Goal: Transaction & Acquisition: Purchase product/service

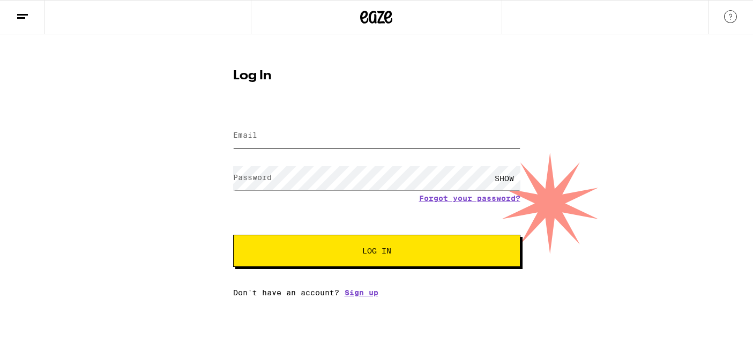
type input "[PERSON_NAME][DOMAIN_NAME][EMAIL_ADDRESS][DOMAIN_NAME]"
click at [339, 256] on button "Log In" at bounding box center [376, 251] width 287 height 32
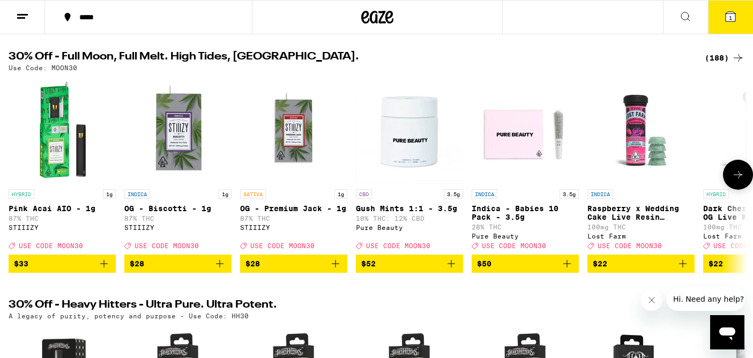
scroll to position [106, 0]
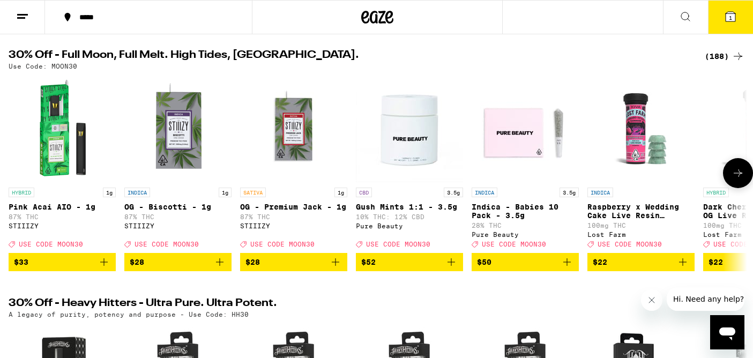
click at [741, 184] on button at bounding box center [738, 173] width 30 height 30
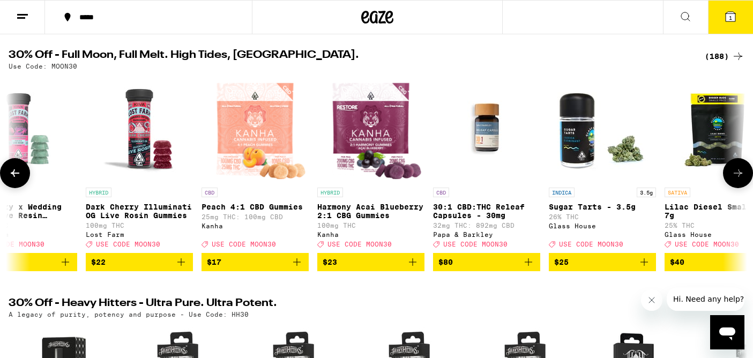
scroll to position [0, 619]
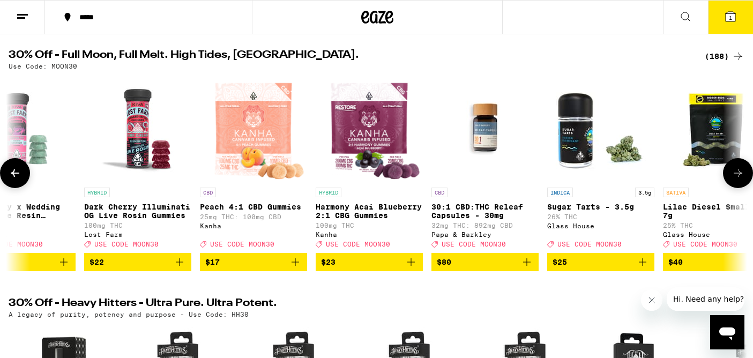
click at [741, 185] on button at bounding box center [738, 173] width 30 height 30
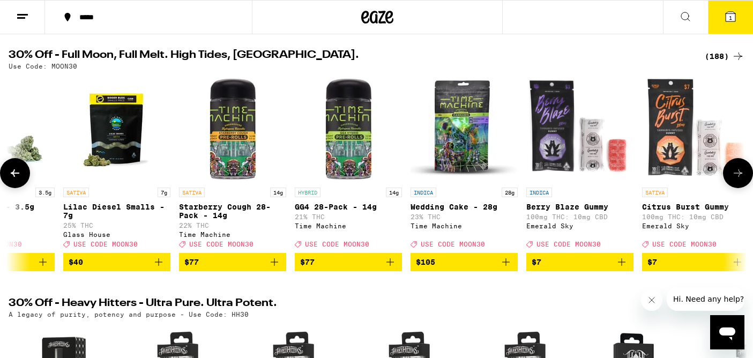
scroll to position [0, 1238]
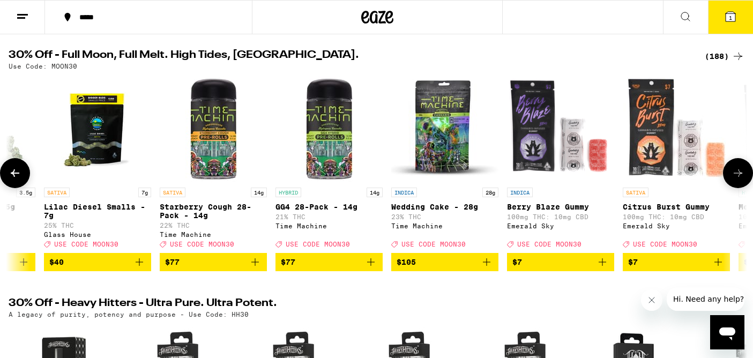
click at [15, 177] on icon at bounding box center [15, 173] width 9 height 8
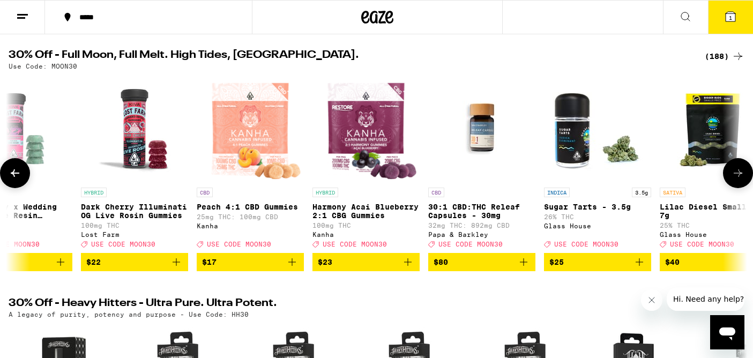
scroll to position [0, 619]
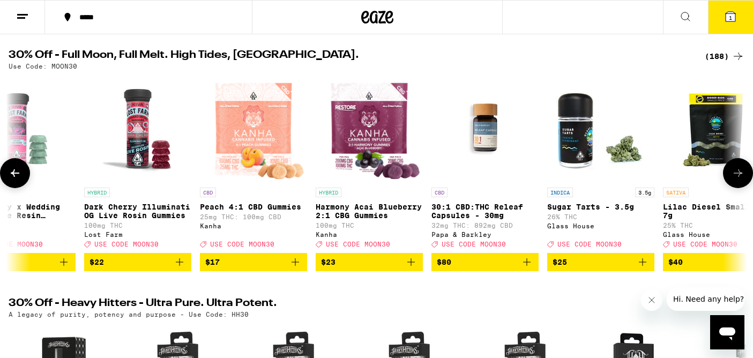
click at [735, 177] on icon at bounding box center [738, 173] width 9 height 8
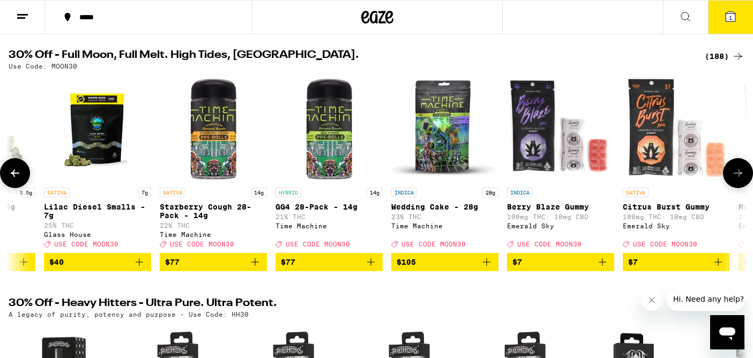
click at [735, 177] on icon at bounding box center [738, 173] width 9 height 8
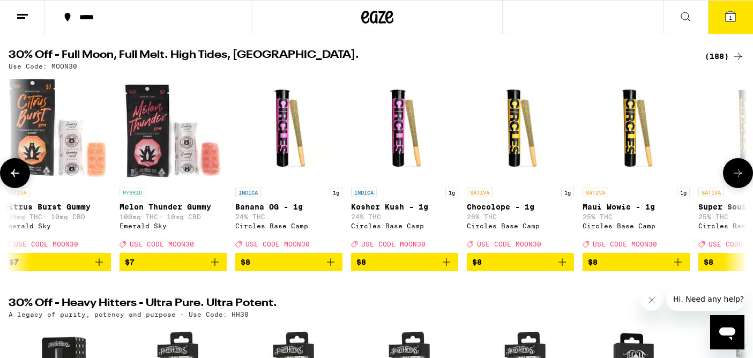
click at [735, 177] on icon at bounding box center [738, 173] width 9 height 8
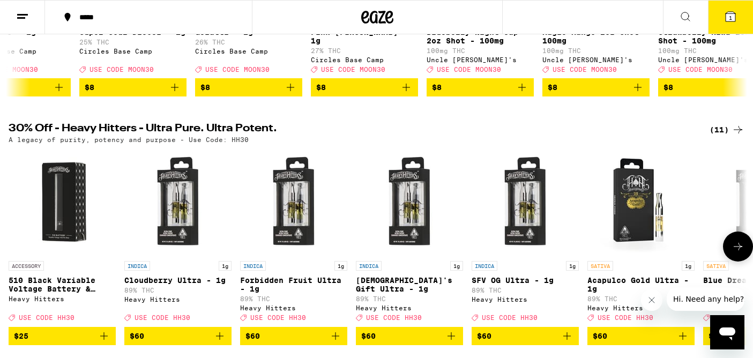
scroll to position [313, 0]
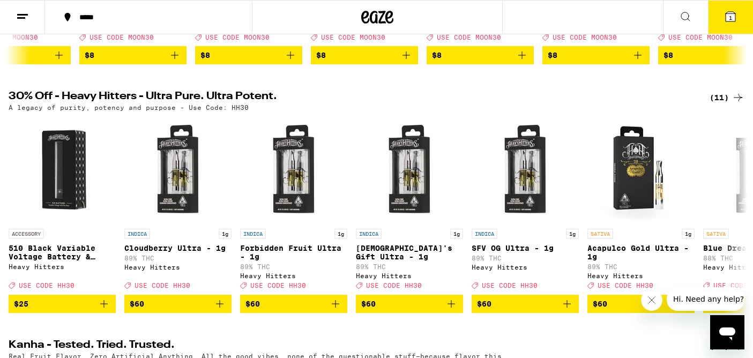
click at [27, 23] on button at bounding box center [22, 18] width 45 height 34
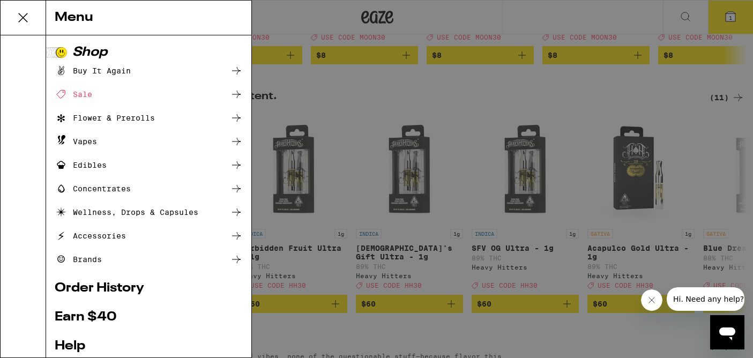
click at [113, 111] on ul "Buy It Again Sale Flower & Prerolls Vapes Edibles Concentrates Wellness, Drops …" at bounding box center [149, 165] width 188 height 202
click at [113, 119] on div "Flower & Prerolls" at bounding box center [105, 117] width 100 height 13
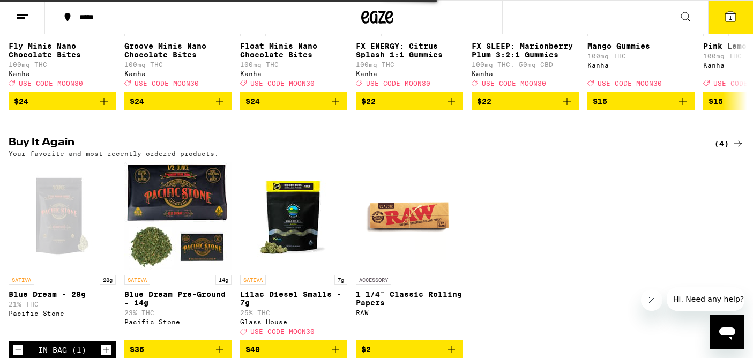
scroll to position [788, 0]
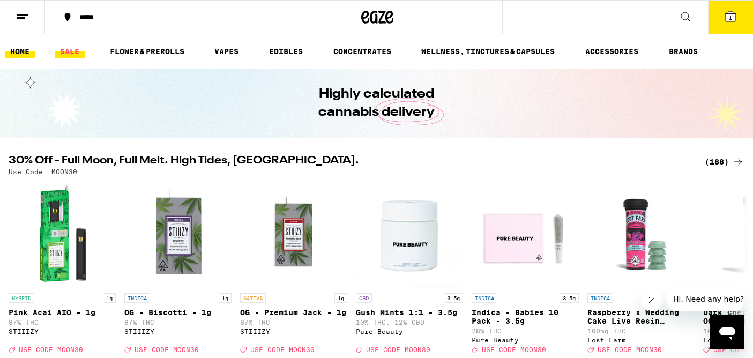
click at [71, 52] on link "SALE" at bounding box center [70, 51] width 30 height 13
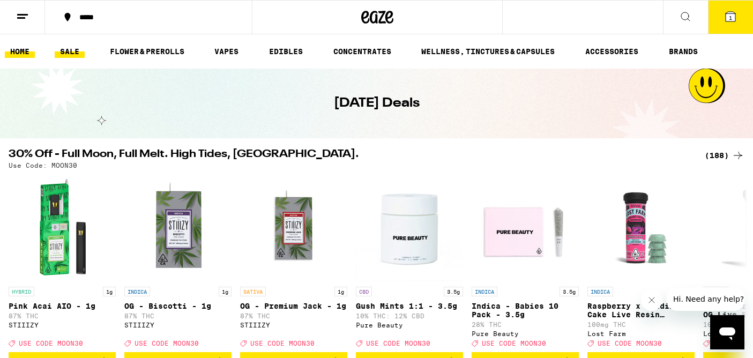
click at [32, 53] on link "HOME" at bounding box center [20, 51] width 30 height 13
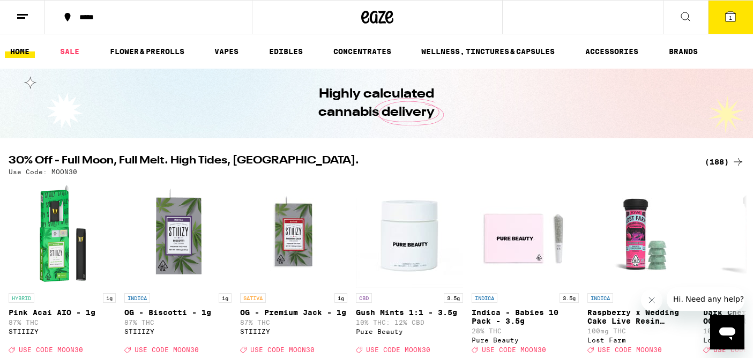
click at [19, 56] on link "HOME" at bounding box center [20, 51] width 30 height 13
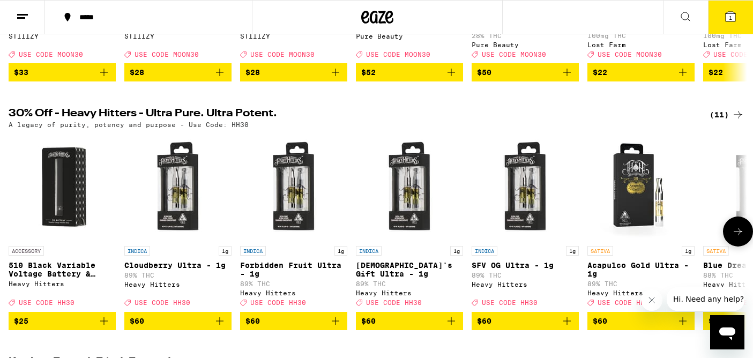
scroll to position [297, 0]
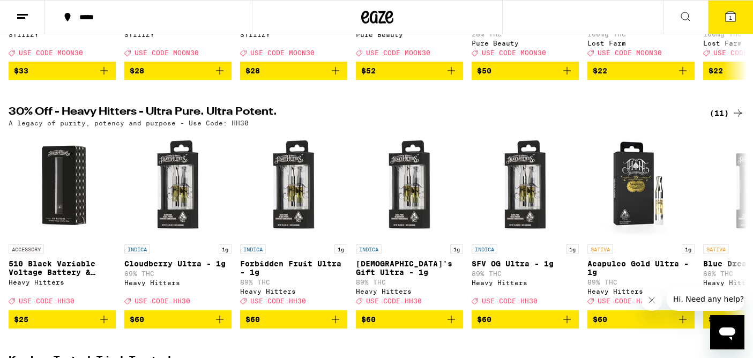
click at [24, 9] on button at bounding box center [22, 18] width 45 height 34
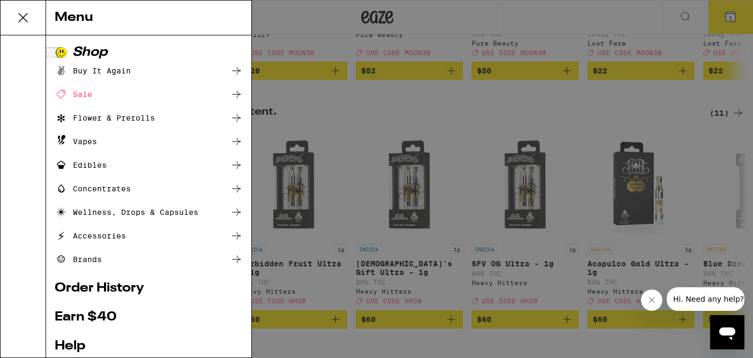
click at [94, 121] on div "Flower & Prerolls" at bounding box center [105, 117] width 100 height 13
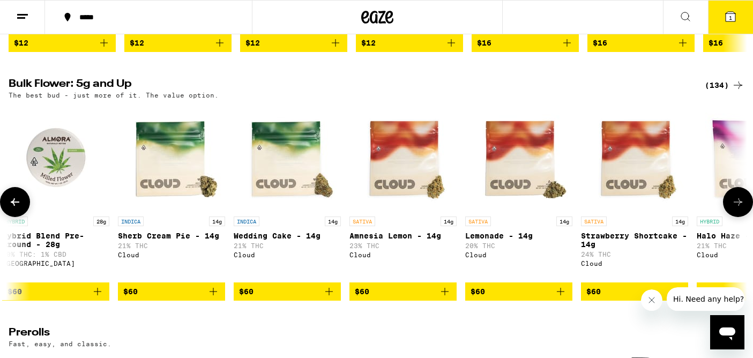
scroll to position [319, 0]
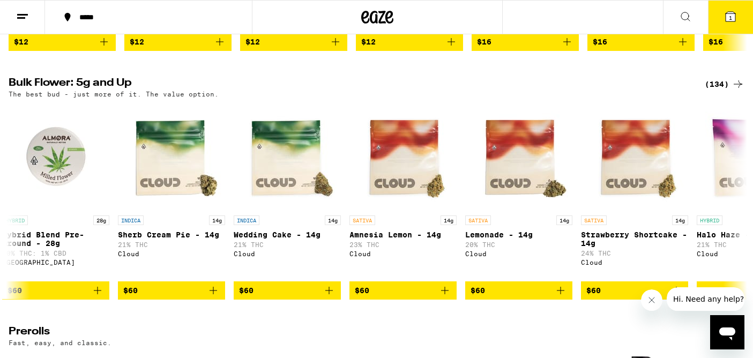
click at [718, 91] on div "(134)" at bounding box center [725, 84] width 40 height 13
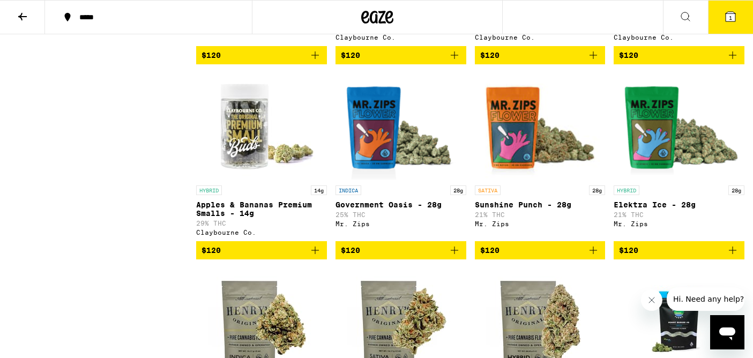
scroll to position [5081, 0]
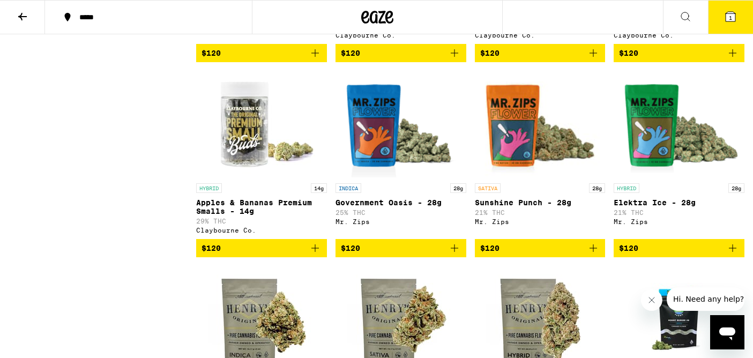
click at [566, 60] on span "$120" at bounding box center [540, 53] width 120 height 13
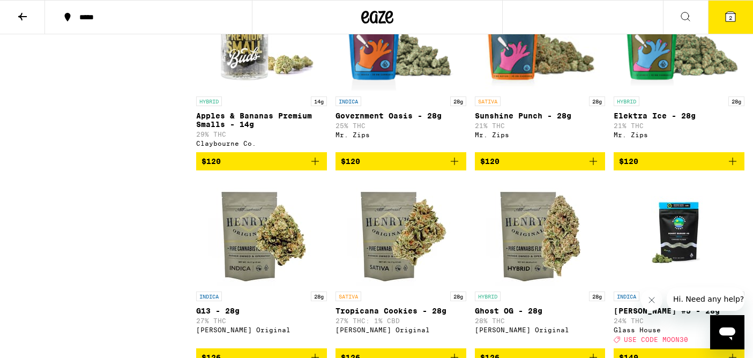
scroll to position [5169, 0]
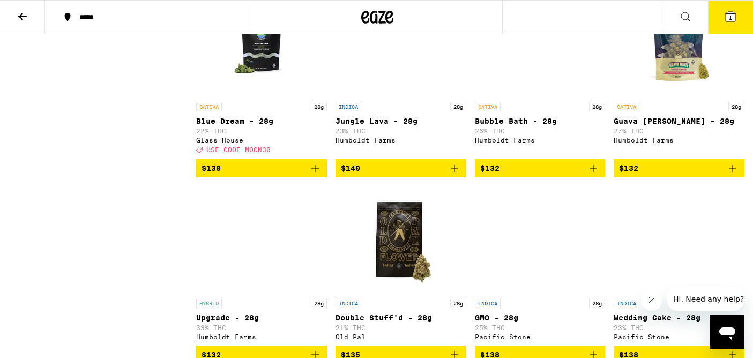
scroll to position [5555, 0]
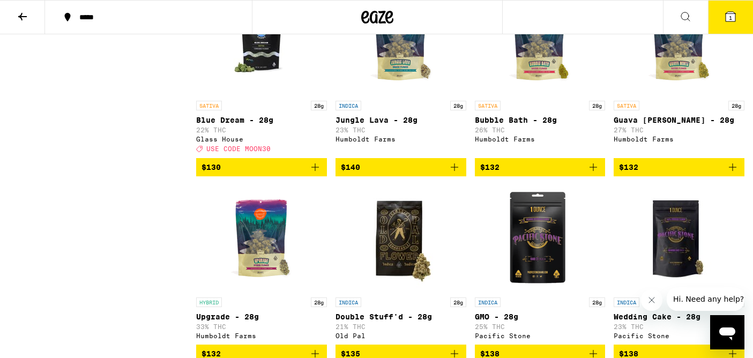
click at [257, 95] on img "Open page for Blue Dream - 28g from Glass House" at bounding box center [261, 41] width 107 height 107
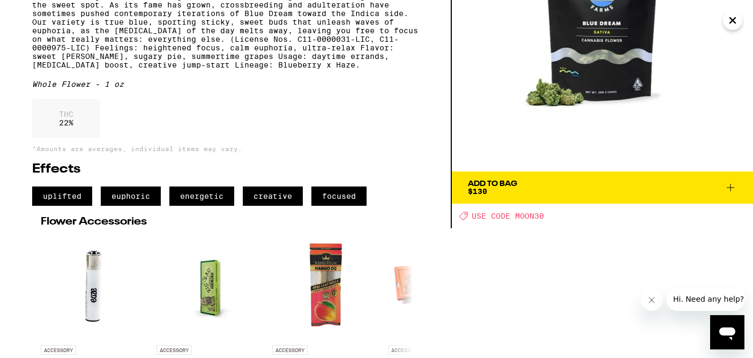
scroll to position [136, 0]
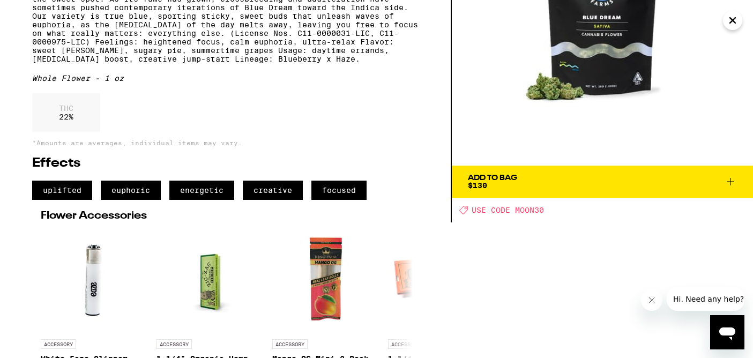
click at [495, 185] on div "Add To Bag $130" at bounding box center [492, 181] width 49 height 15
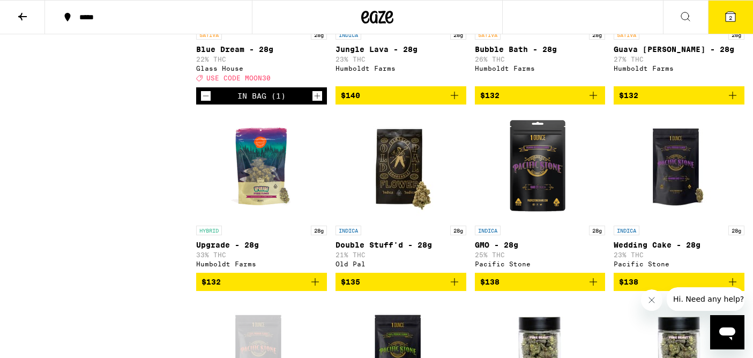
scroll to position [5635, 0]
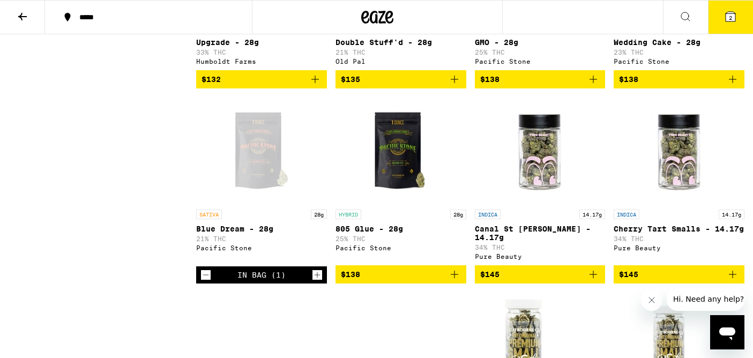
scroll to position [5830, 0]
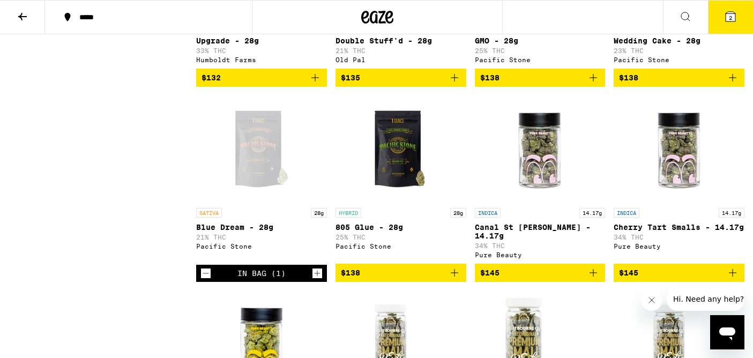
click at [737, 12] on icon at bounding box center [730, 16] width 13 height 13
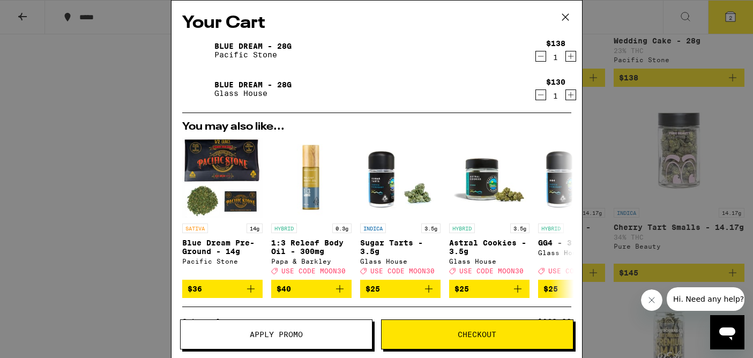
click at [280, 45] on link "Blue Dream - 28g" at bounding box center [252, 46] width 77 height 9
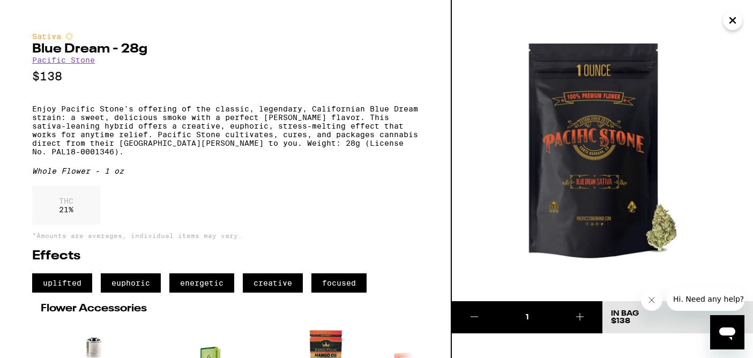
click at [735, 21] on icon "Close" at bounding box center [732, 20] width 13 height 16
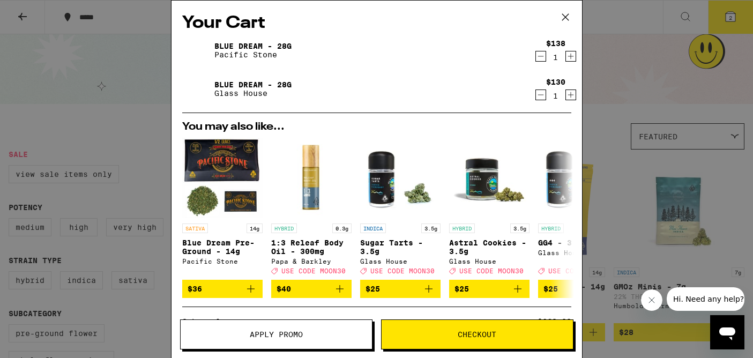
click at [301, 336] on span "Apply Promo" at bounding box center [276, 335] width 53 height 8
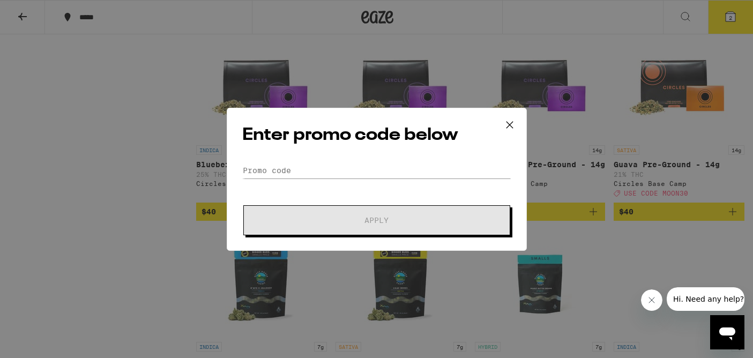
scroll to position [1516, 0]
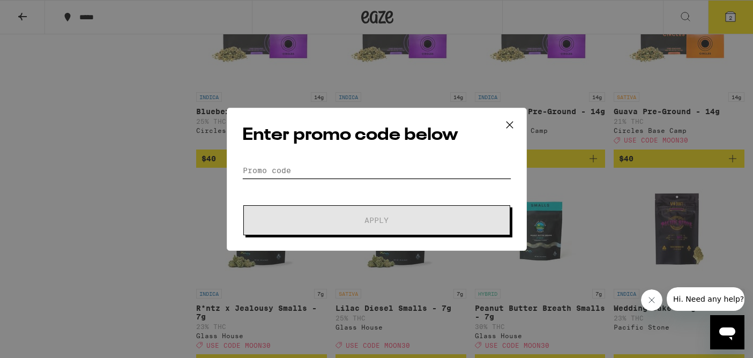
click at [274, 166] on input "Promo Code" at bounding box center [376, 170] width 269 height 16
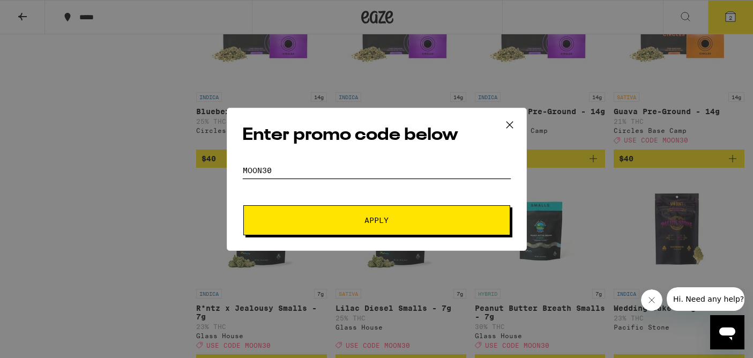
type input "moon30"
click at [289, 231] on button "Apply" at bounding box center [376, 220] width 267 height 30
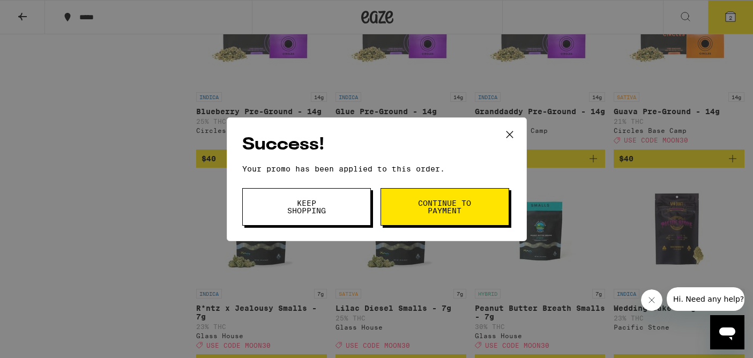
click at [402, 205] on button "Continue to payment" at bounding box center [445, 207] width 129 height 38
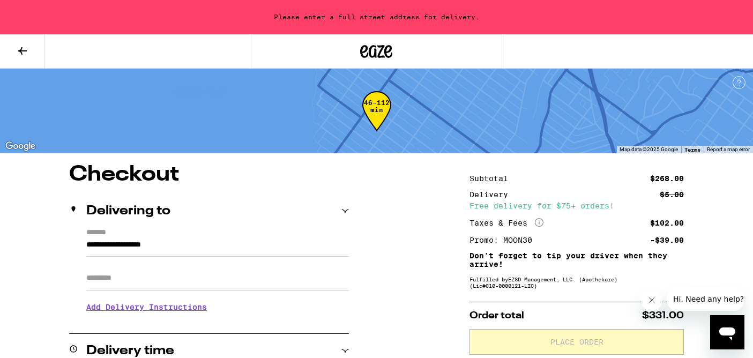
click at [527, 188] on div "Subtotal $268.00 Delivery $5.00 Free delivery for $75+ orders! Taxes & Fees Mor…" at bounding box center [577, 209] width 214 height 69
click at [528, 210] on div "Free delivery for $75+ orders!" at bounding box center [577, 206] width 214 height 8
click at [537, 223] on icon "More Info" at bounding box center [539, 222] width 9 height 9
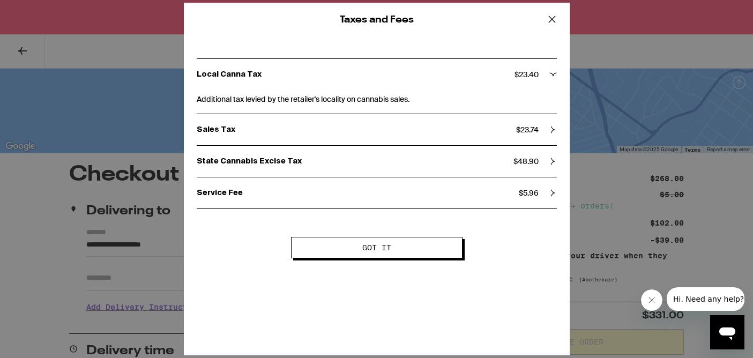
click at [547, 14] on icon at bounding box center [552, 19] width 16 height 16
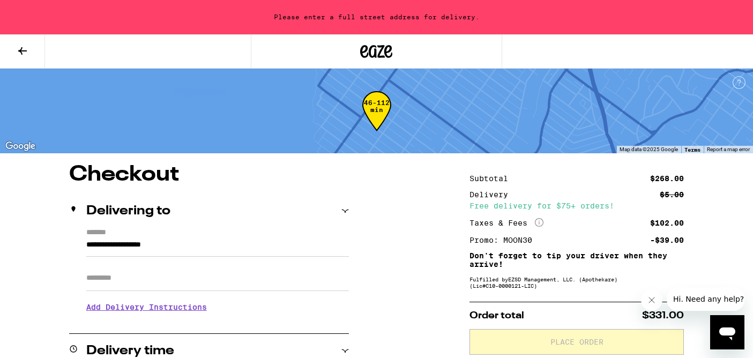
click at [25, 49] on icon at bounding box center [22, 50] width 13 height 13
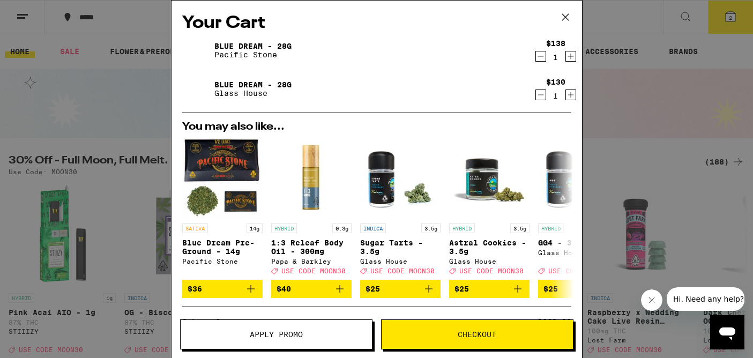
drag, startPoint x: 540, startPoint y: 96, endPoint x: 469, endPoint y: 92, distance: 71.4
click at [470, 93] on div "Blue Dream - 28g Glass House $130 1" at bounding box center [376, 89] width 389 height 30
click at [332, 336] on span "Apply Promo" at bounding box center [276, 335] width 191 height 8
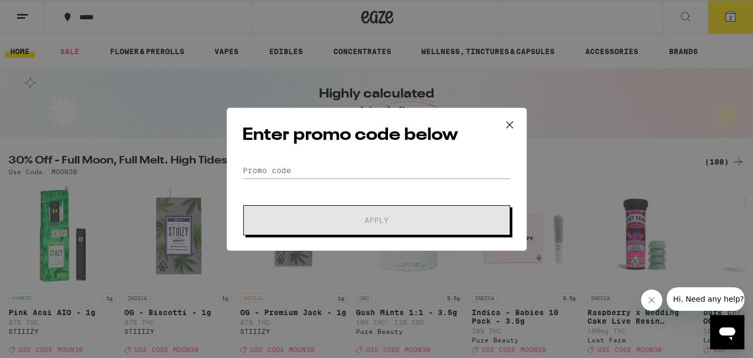
click at [510, 129] on icon at bounding box center [510, 125] width 16 height 16
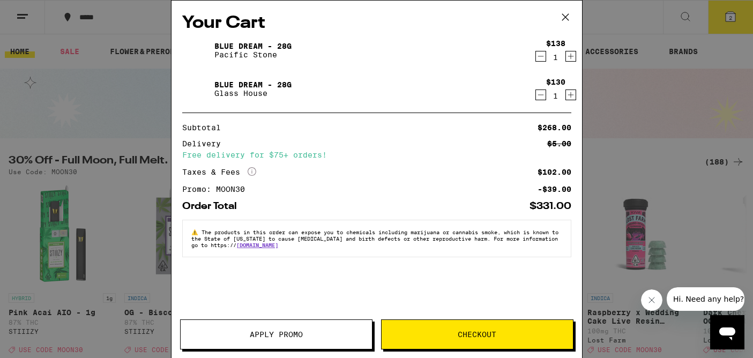
click at [534, 59] on div "$138 1" at bounding box center [551, 50] width 40 height 23
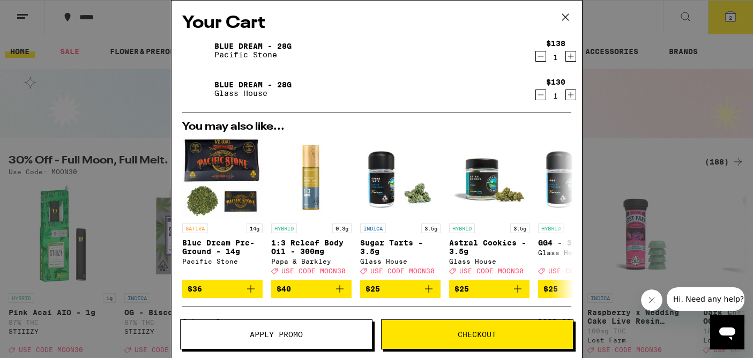
click at [538, 59] on icon "Decrement" at bounding box center [541, 56] width 10 height 13
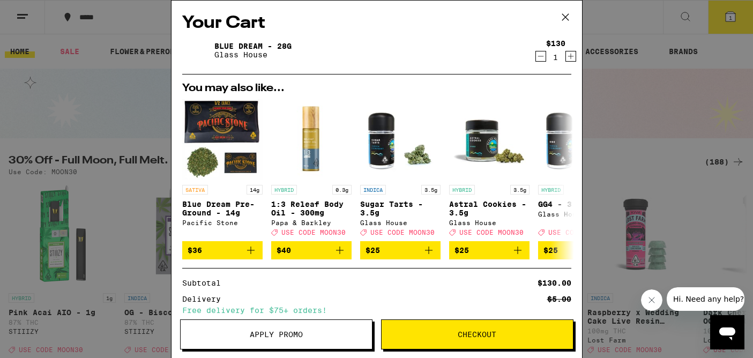
click at [306, 337] on span "Apply Promo" at bounding box center [276, 335] width 191 height 8
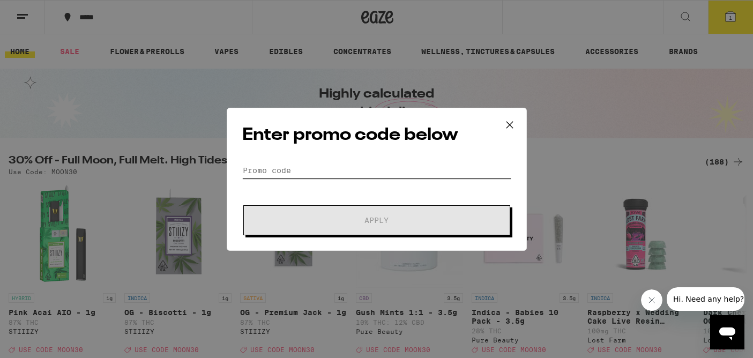
click at [368, 165] on input "Promo Code" at bounding box center [376, 170] width 269 height 16
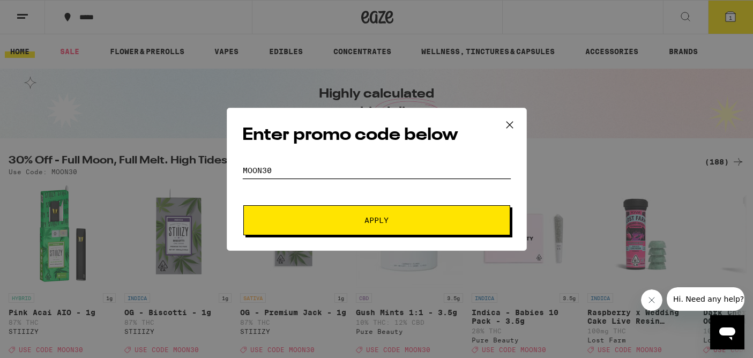
type input "moon30"
click at [375, 207] on button "Apply" at bounding box center [376, 220] width 267 height 30
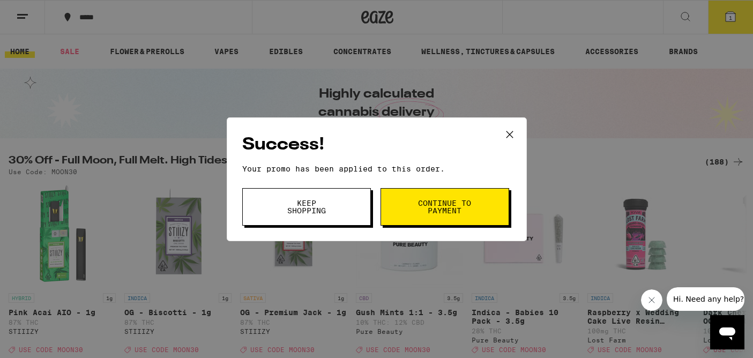
drag, startPoint x: 341, startPoint y: 202, endPoint x: 426, endPoint y: 220, distance: 86.5
click at [426, 222] on span "Keep Shopping Continue to payment" at bounding box center [376, 207] width 269 height 38
click at [428, 220] on button "Continue to payment" at bounding box center [445, 207] width 129 height 38
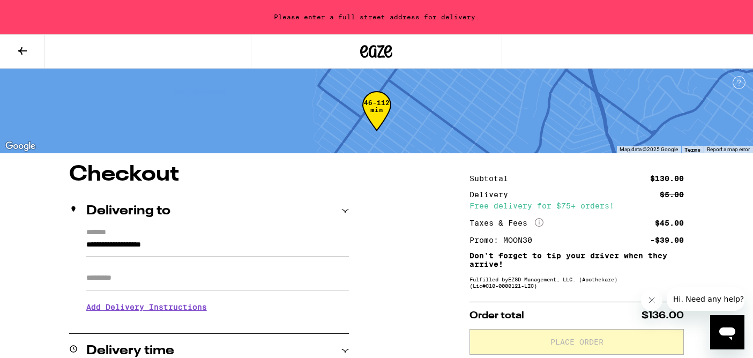
click at [25, 53] on icon at bounding box center [22, 50] width 13 height 13
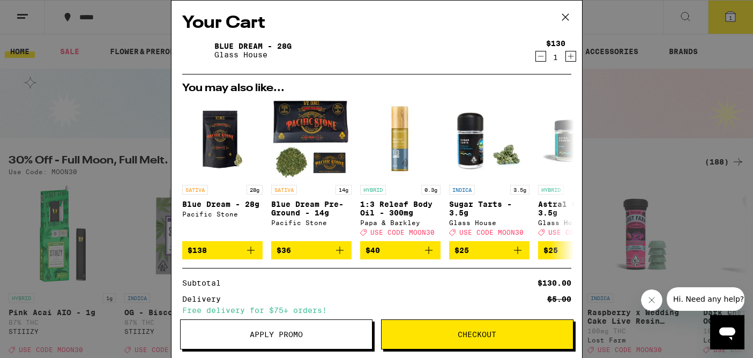
click at [561, 21] on icon at bounding box center [565, 17] width 16 height 16
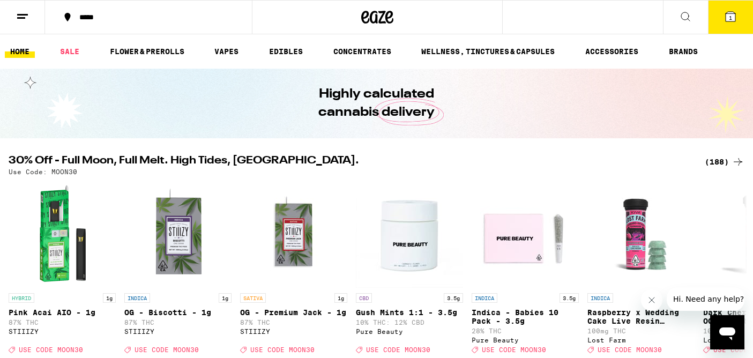
click at [690, 21] on icon at bounding box center [685, 16] width 13 height 13
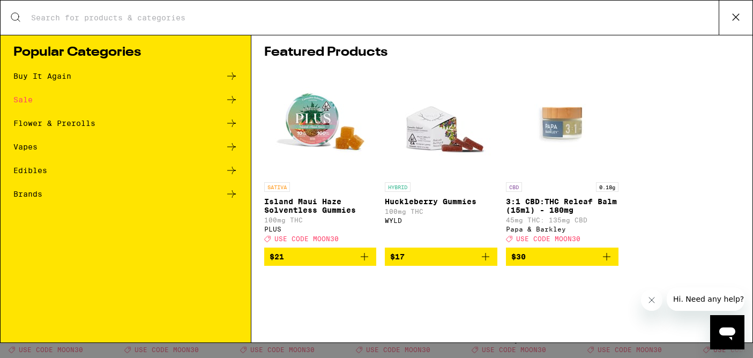
click at [726, 15] on button at bounding box center [736, 18] width 34 height 34
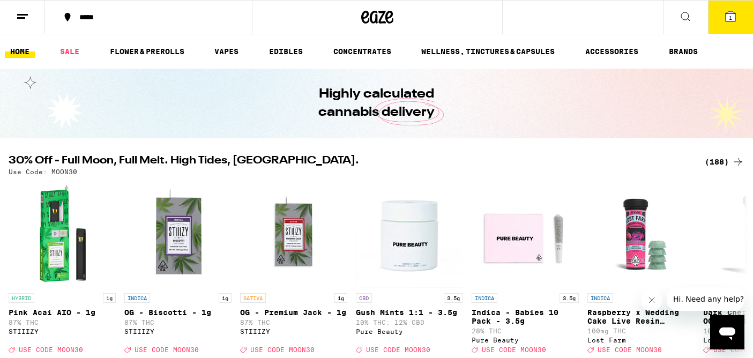
click at [14, 48] on link "HOME" at bounding box center [20, 51] width 30 height 13
click at [30, 52] on link "HOME" at bounding box center [20, 51] width 30 height 13
click at [16, 48] on link "HOME" at bounding box center [20, 51] width 30 height 13
click at [23, 53] on link "HOME" at bounding box center [20, 51] width 30 height 13
click at [26, 19] on icon at bounding box center [22, 16] width 13 height 13
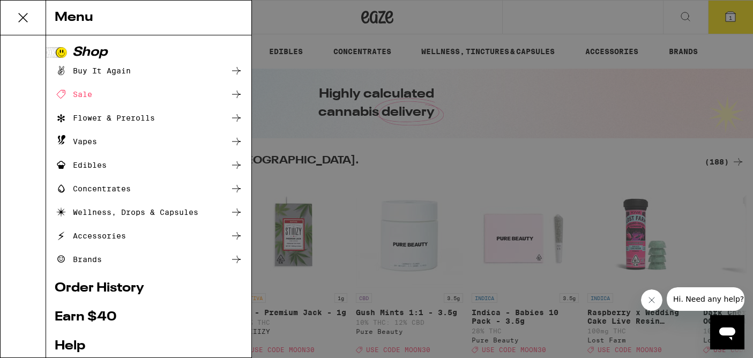
click at [96, 118] on div "Flower & Prerolls" at bounding box center [105, 117] width 100 height 13
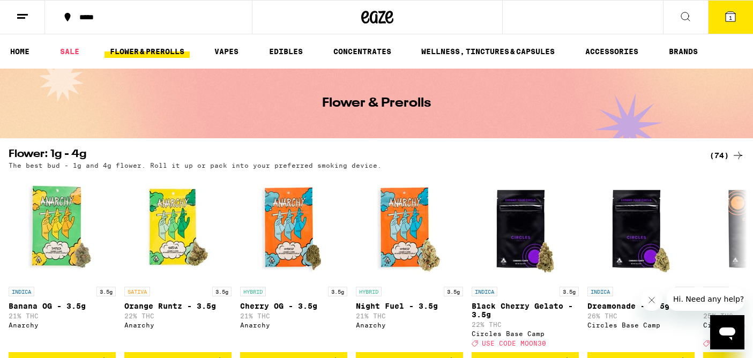
click at [687, 18] on icon at bounding box center [685, 16] width 13 height 13
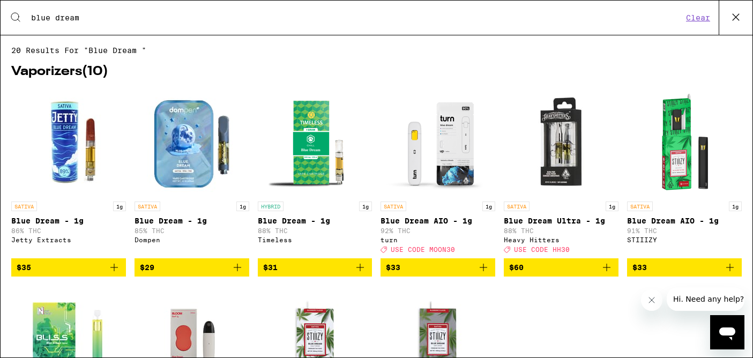
type input "blue dream"
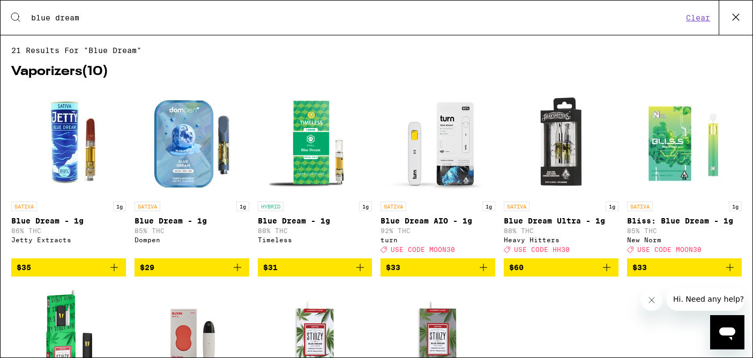
click at [738, 16] on icon at bounding box center [736, 17] width 16 height 16
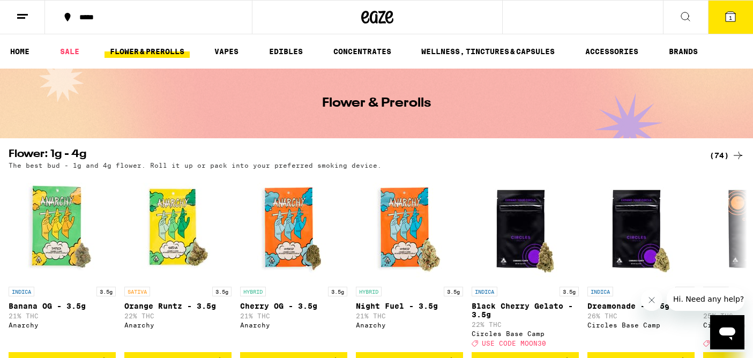
click at [744, 11] on button "1" at bounding box center [730, 17] width 45 height 33
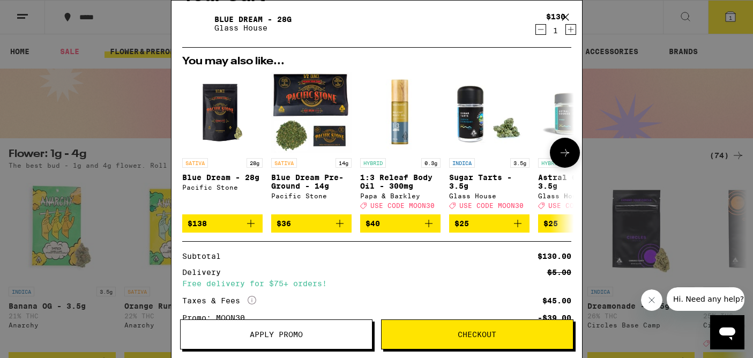
scroll to position [28, 0]
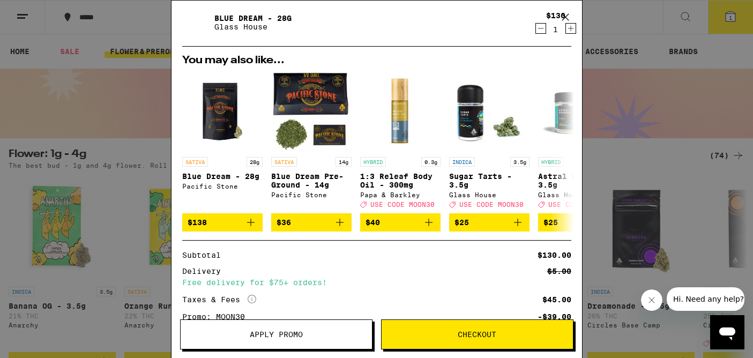
click at [731, 53] on div "Your Cart Blue Dream - 28g Glass House $130 1 You may also like... SATIVA 28g B…" at bounding box center [376, 179] width 753 height 358
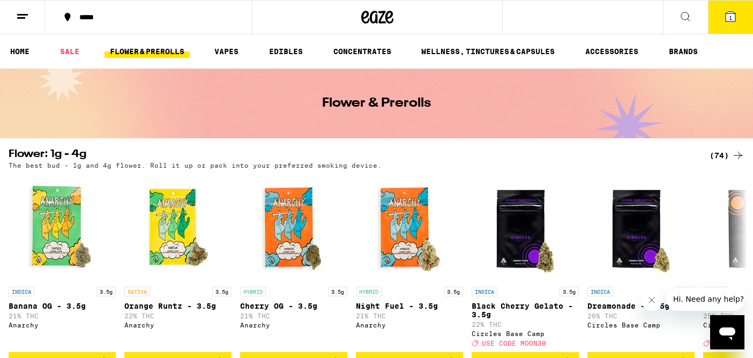
click at [732, 31] on button "1" at bounding box center [730, 17] width 45 height 33
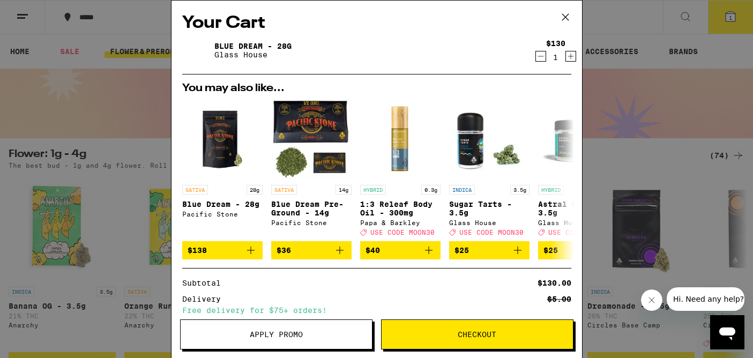
click at [262, 333] on span "Apply Promo" at bounding box center [276, 335] width 53 height 8
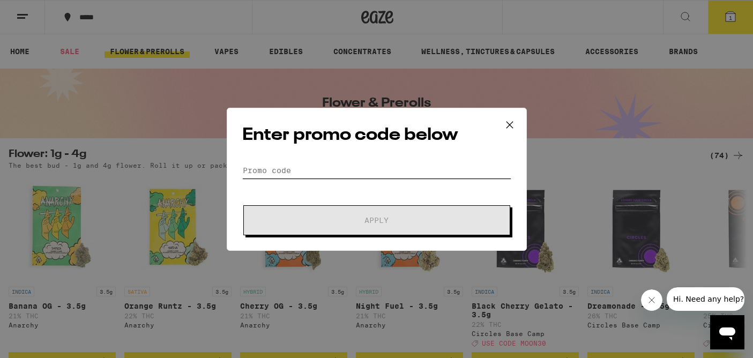
click at [292, 173] on input "Promo Code" at bounding box center [376, 170] width 269 height 16
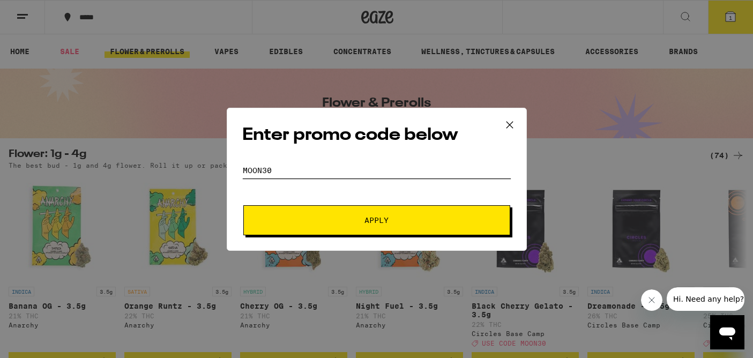
type input "Moon30"
click at [314, 226] on button "Apply" at bounding box center [376, 220] width 267 height 30
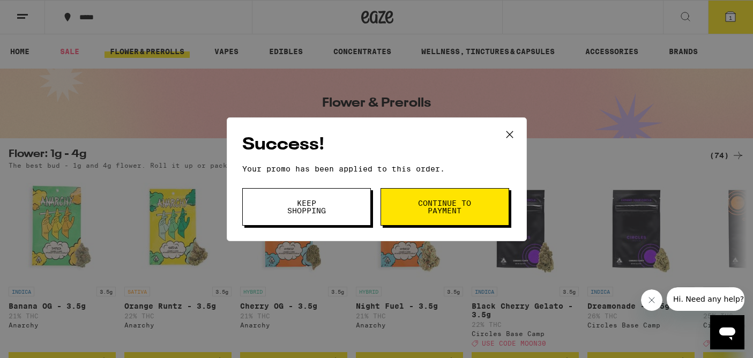
click at [408, 206] on button "Continue to payment" at bounding box center [445, 207] width 129 height 38
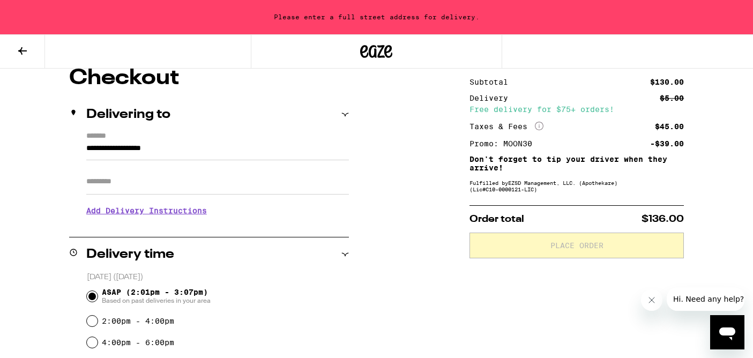
scroll to position [98, 0]
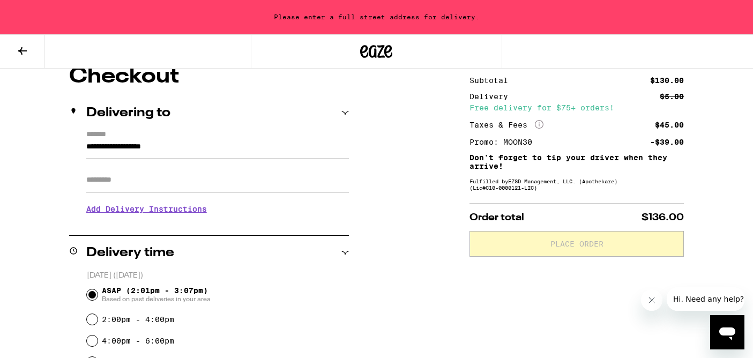
click at [175, 149] on input "**********" at bounding box center [217, 149] width 263 height 18
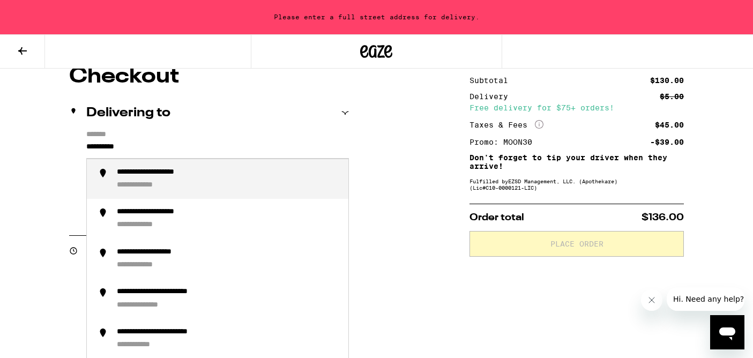
click at [152, 190] on div "**********" at bounding box center [148, 186] width 63 height 10
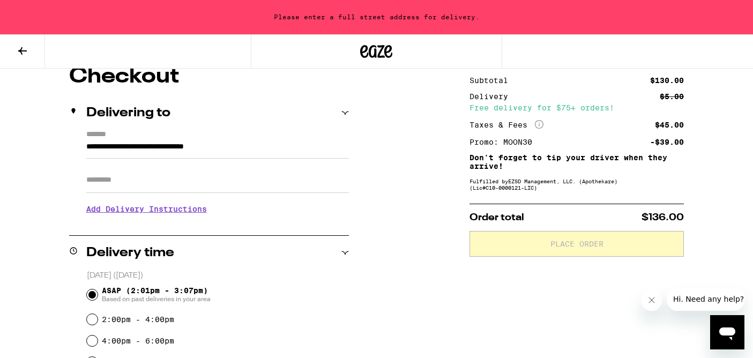
type input "**********"
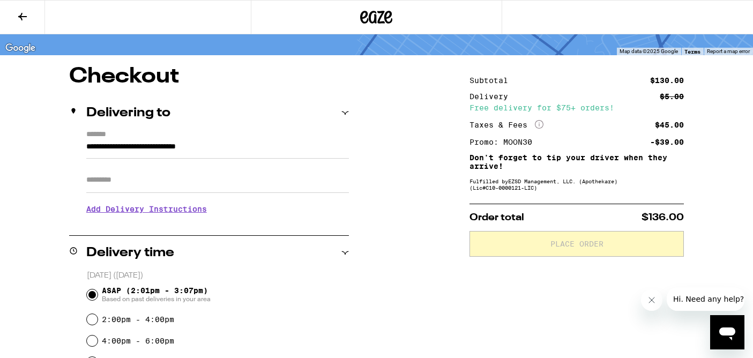
click at [152, 190] on input "Apt/Suite" at bounding box center [217, 180] width 263 height 26
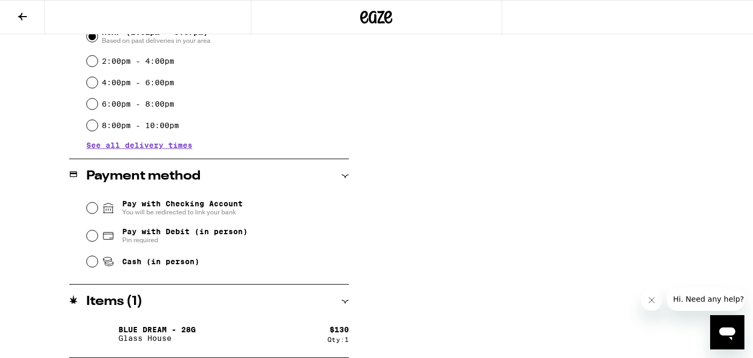
scroll to position [332, 0]
type input "*"
click at [98, 261] on div "Cash (in person)" at bounding box center [218, 262] width 262 height 24
click at [95, 265] on input "Cash (in person)" at bounding box center [92, 261] width 11 height 11
radio input "true"
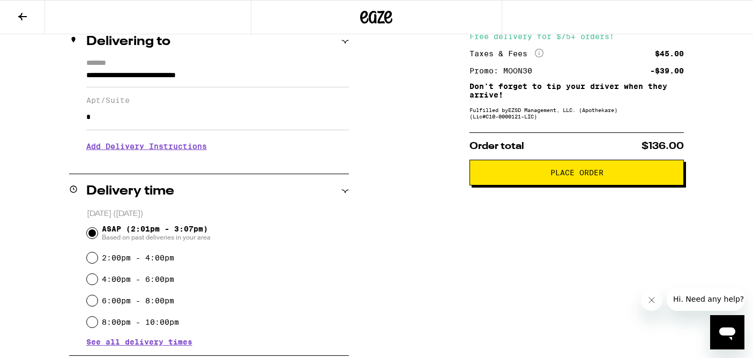
scroll to position [136, 0]
click at [530, 180] on button "Place Order" at bounding box center [577, 172] width 214 height 26
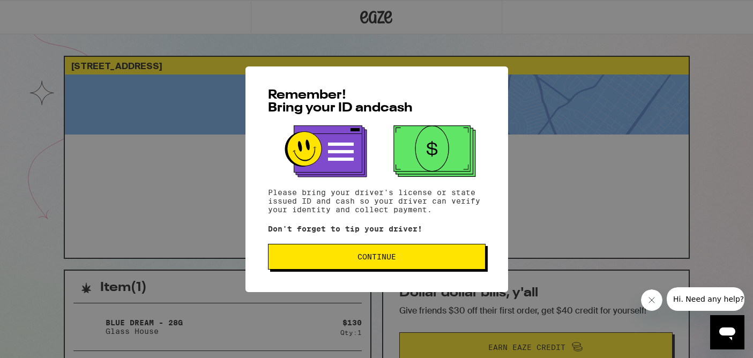
click at [393, 270] on button "Continue" at bounding box center [377, 257] width 218 height 26
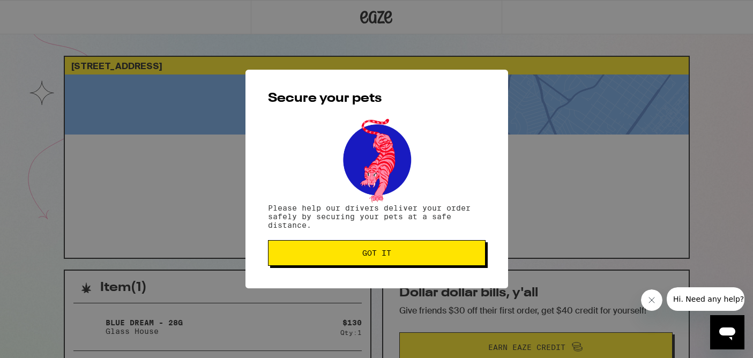
click at [392, 251] on button "Got it" at bounding box center [377, 253] width 218 height 26
